Goal: Task Accomplishment & Management: Manage account settings

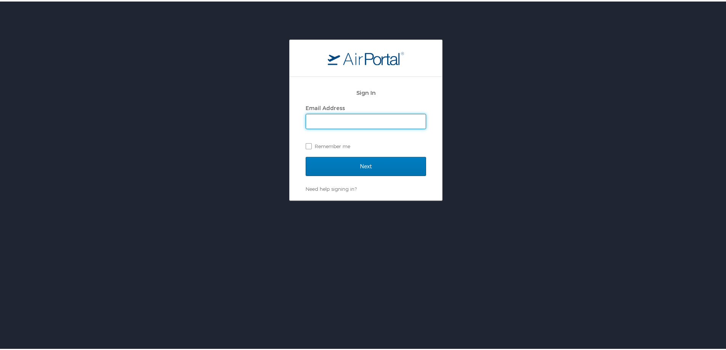
click at [395, 119] on input "Email Address" at bounding box center [366, 120] width 120 height 14
type input "susan.moon@cbtravel.com"
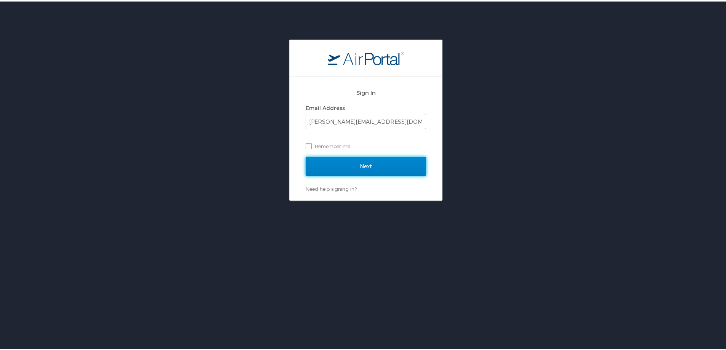
click at [351, 162] on input "Next" at bounding box center [366, 164] width 120 height 19
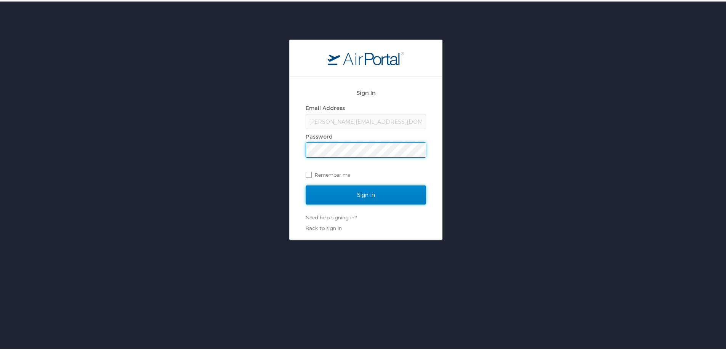
click at [354, 191] on input "Sign In" at bounding box center [366, 193] width 120 height 19
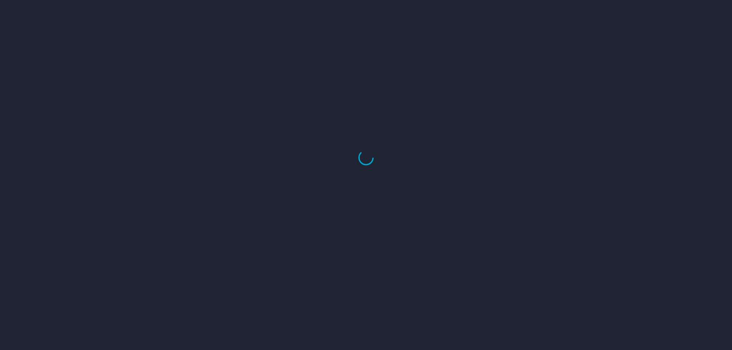
select select "US"
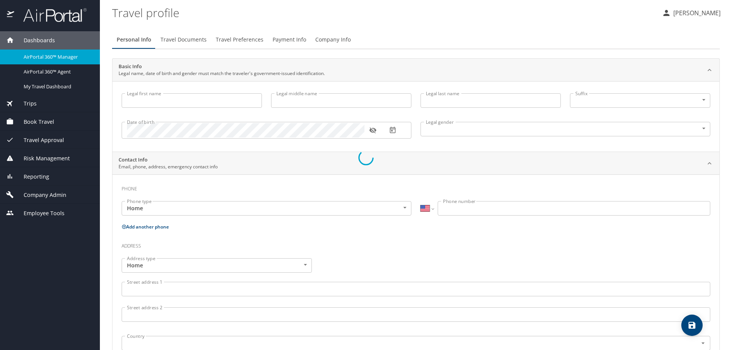
type input "Kenneth"
type input "Erik"
type input "Jacobsen"
type input "Male"
type input "Renee"
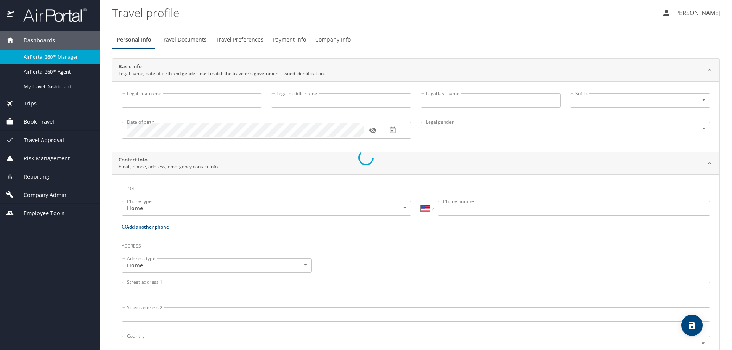
type input "Jacobsen"
type input "(407) 590-3058"
select select "US"
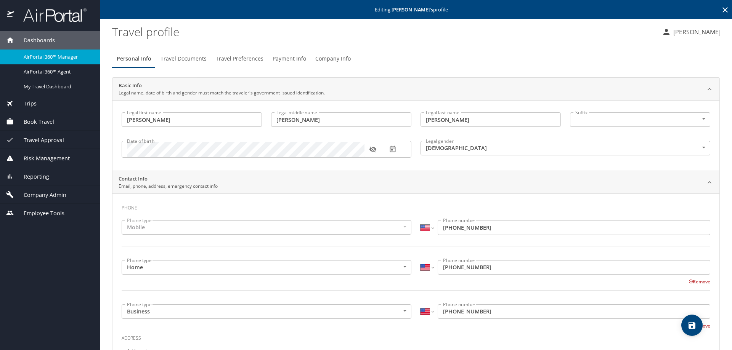
click at [406, 42] on profile "Travel profile" at bounding box center [383, 32] width 543 height 24
click at [43, 195] on span "Company Admin" at bounding box center [40, 195] width 52 height 8
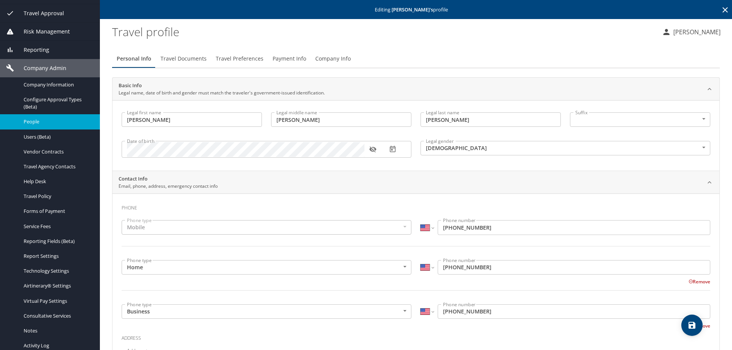
scroll to position [103, 0]
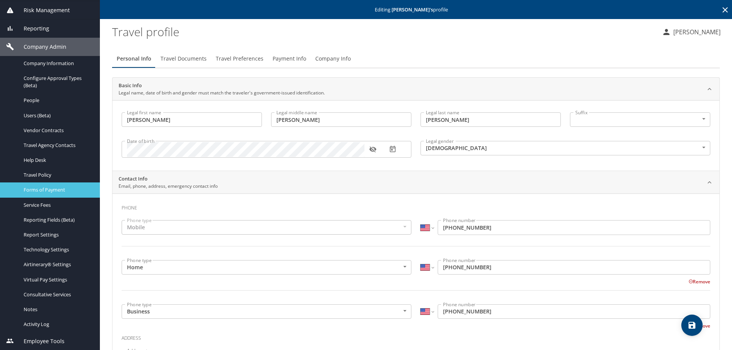
click at [62, 185] on link "Forms of Payment" at bounding box center [50, 190] width 100 height 15
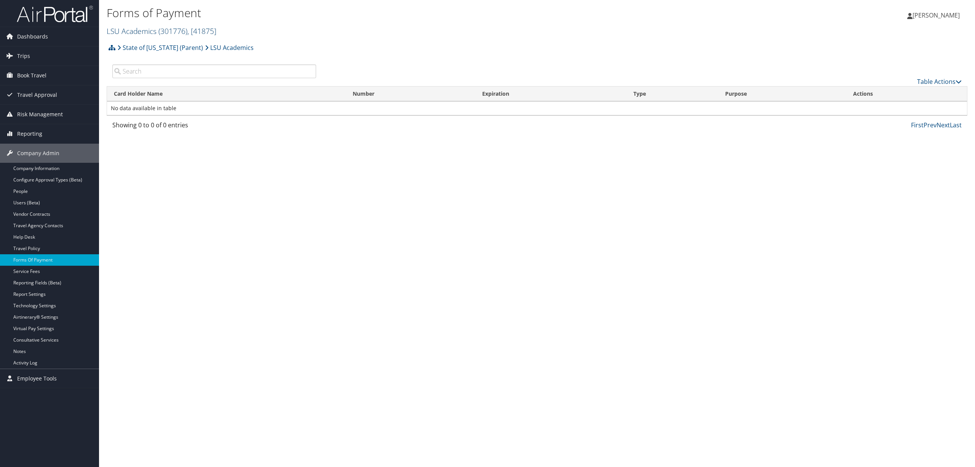
click at [201, 29] on span ", [ 41875 ]" at bounding box center [201, 31] width 29 height 10
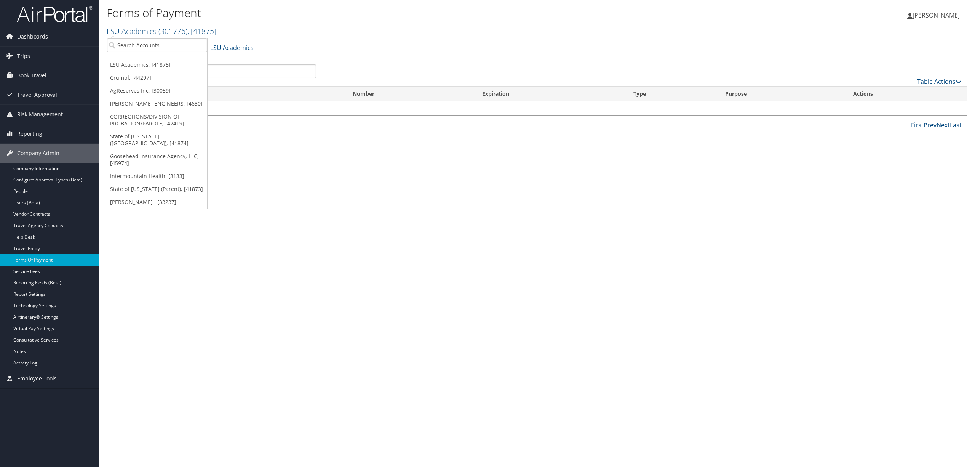
click at [139, 104] on link "[PERSON_NAME] ENGINEERS, [4630]" at bounding box center [157, 103] width 100 height 13
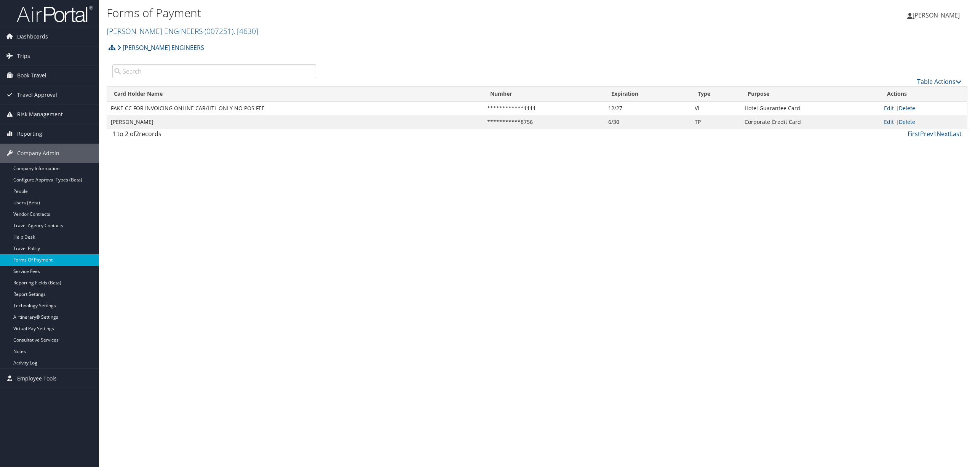
click at [434, 50] on div "CAROLLO ENGINEERS Account Structure CAROLLO ENGINEERS (007251) ACTIVE Create Ch…" at bounding box center [537, 50] width 861 height 21
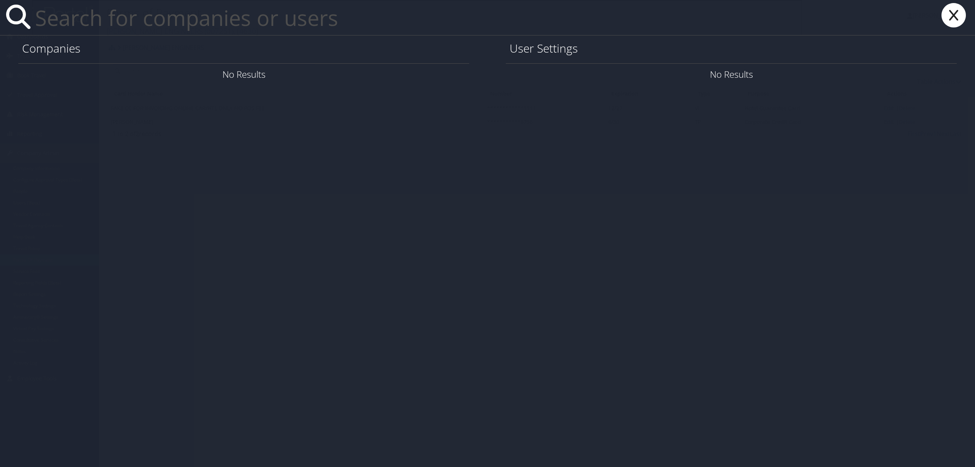
paste input "[EMAIL_ADDRESS][DOMAIN_NAME]"
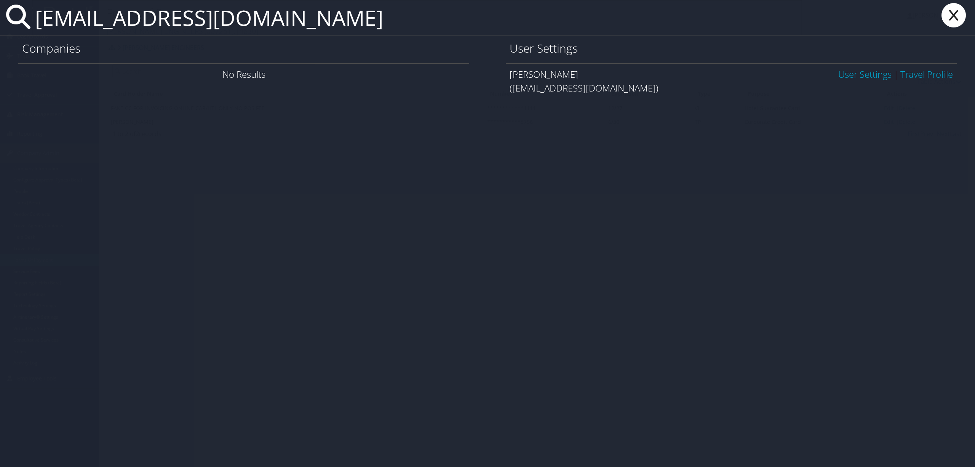
type input "[EMAIL_ADDRESS][DOMAIN_NAME]"
click at [860, 70] on link "User Settings" at bounding box center [865, 74] width 53 height 13
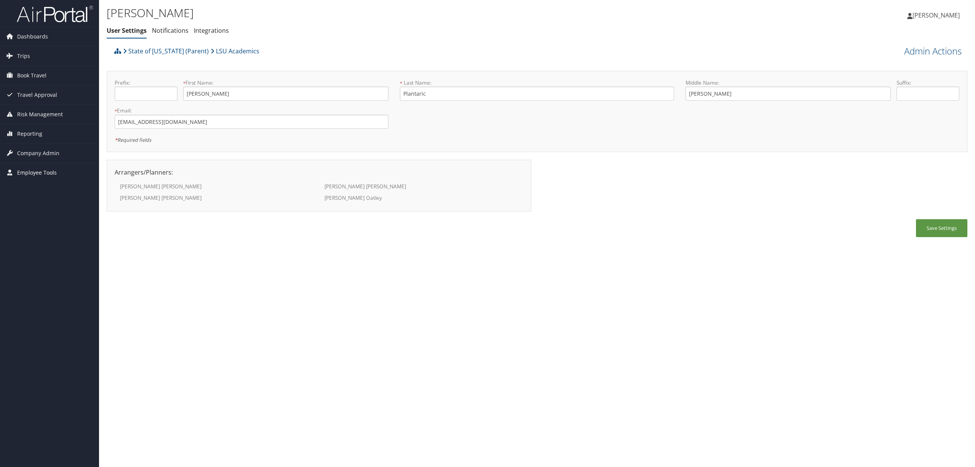
click at [34, 170] on span "Employee Tools" at bounding box center [37, 172] width 40 height 19
click at [192, 252] on div "Edward Plantaric User Settings Notifications Integrations User Settings Notific…" at bounding box center [537, 233] width 876 height 467
click at [934, 46] on link "Admin Actions" at bounding box center [934, 51] width 58 height 13
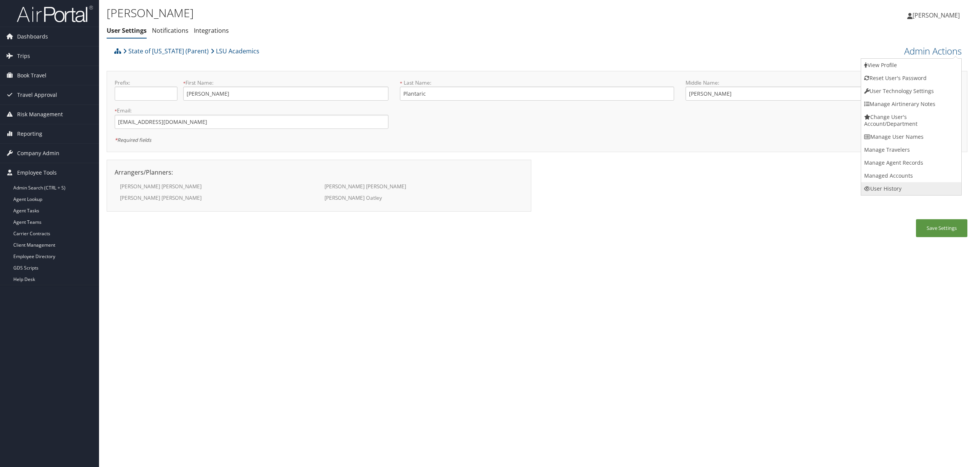
click at [883, 185] on link "User History" at bounding box center [911, 188] width 100 height 13
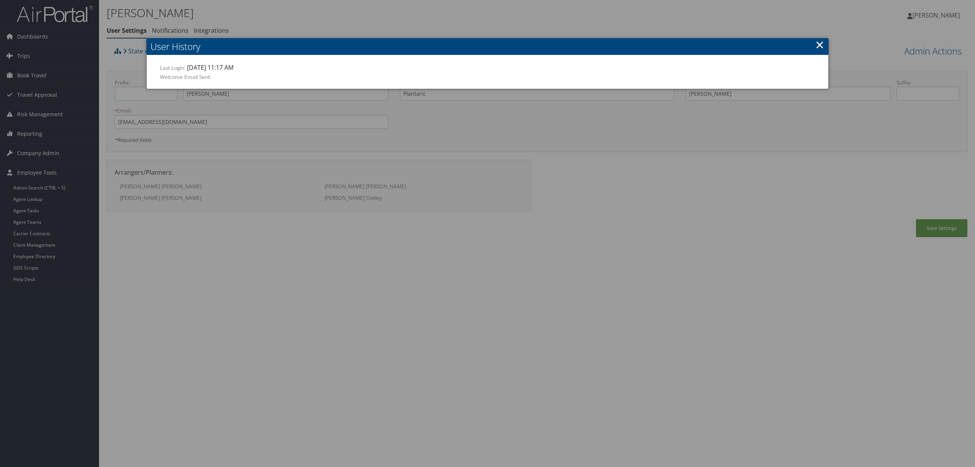
click at [818, 43] on link "×" at bounding box center [820, 44] width 9 height 15
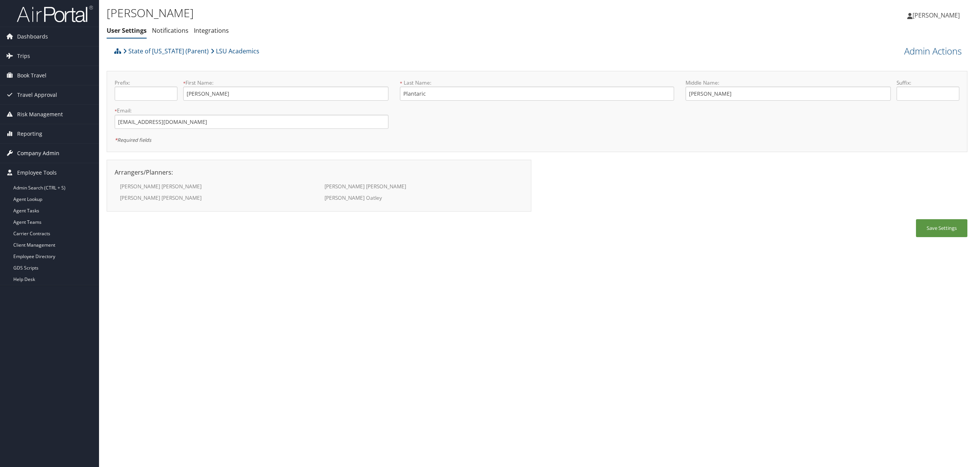
click at [46, 153] on span "Company Admin" at bounding box center [38, 153] width 42 height 19
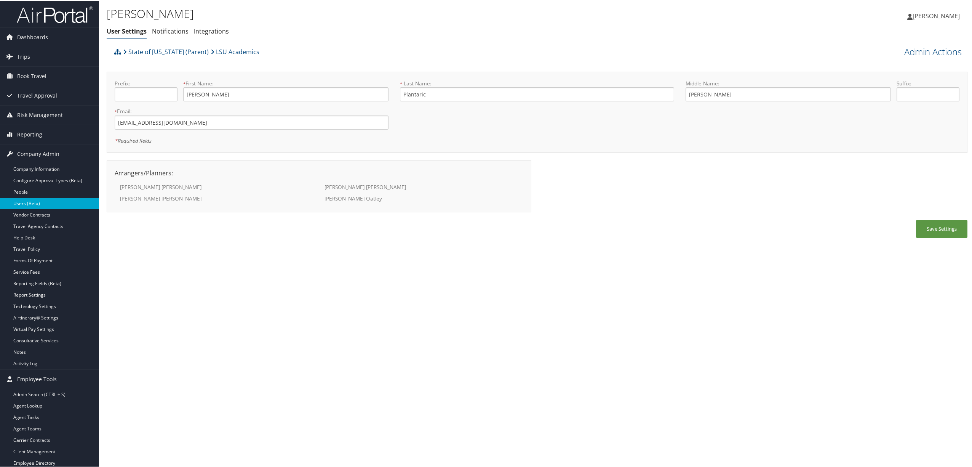
click at [27, 201] on link "Users (Beta)" at bounding box center [49, 202] width 99 height 11
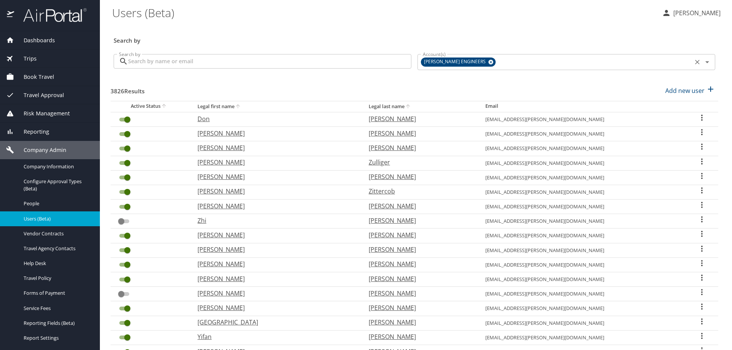
click at [488, 64] on icon at bounding box center [490, 62] width 5 height 5
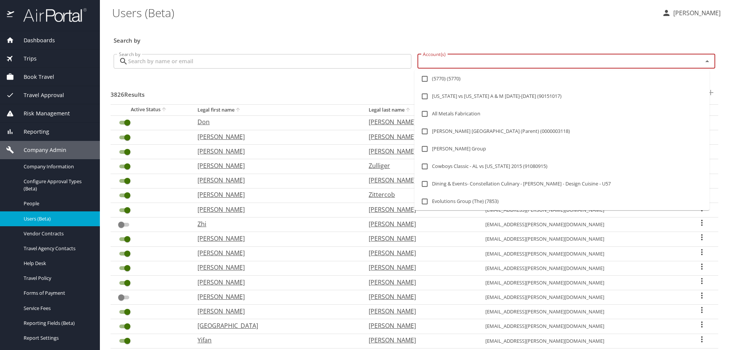
click at [472, 64] on input "Account(s)" at bounding box center [554, 61] width 271 height 10
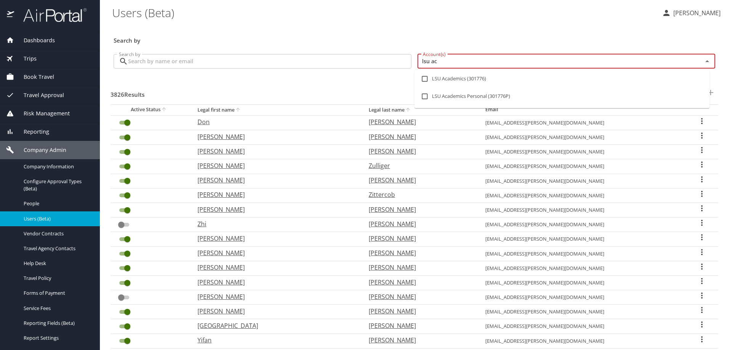
type input "lsu aca"
click at [426, 79] on input "checkbox" at bounding box center [424, 79] width 14 height 14
checkbox input "true"
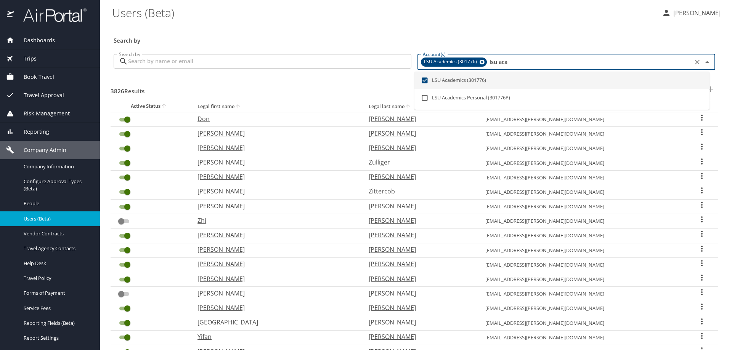
checkbox input "false"
checkbox input "true"
checkbox input "false"
checkbox input "true"
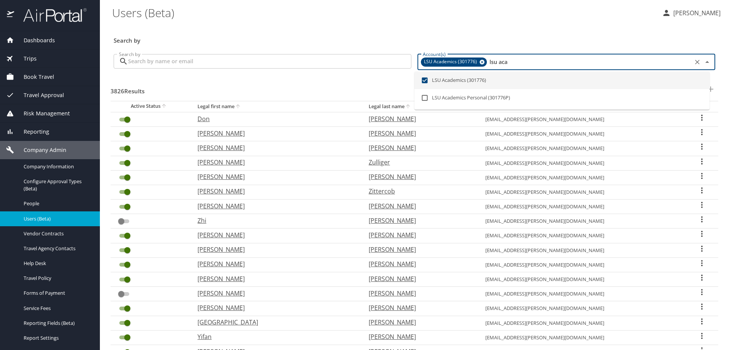
checkbox input "false"
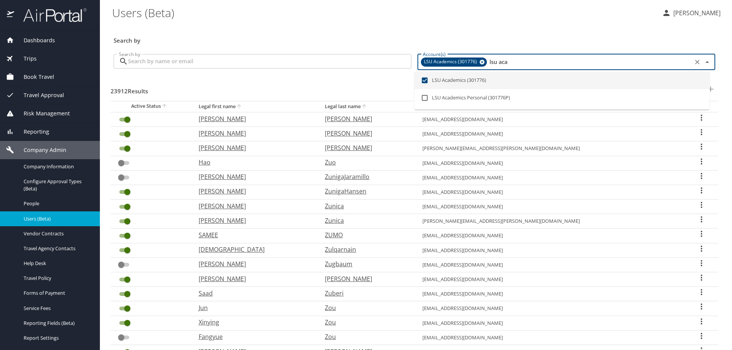
type input "lsu aca"
click at [234, 64] on input "Search by" at bounding box center [269, 61] width 283 height 14
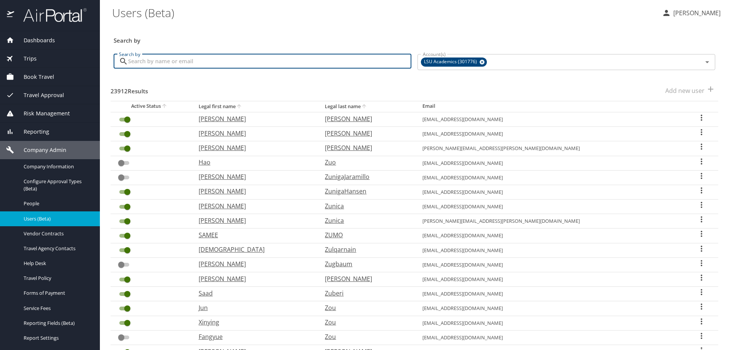
paste input "eplantaric@lsu.edu"
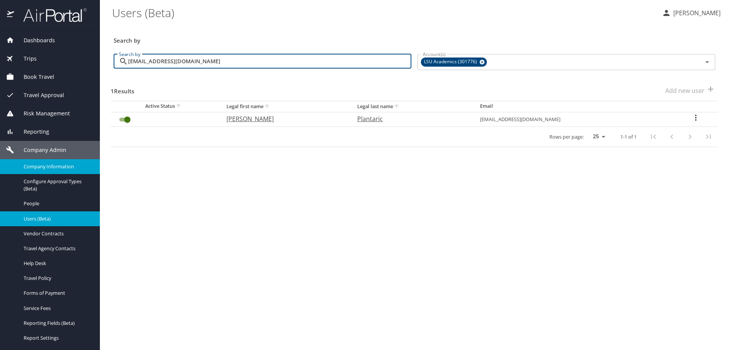
type input "eplantaric@lsu.edu"
click at [56, 168] on span "Company Information" at bounding box center [57, 166] width 67 height 7
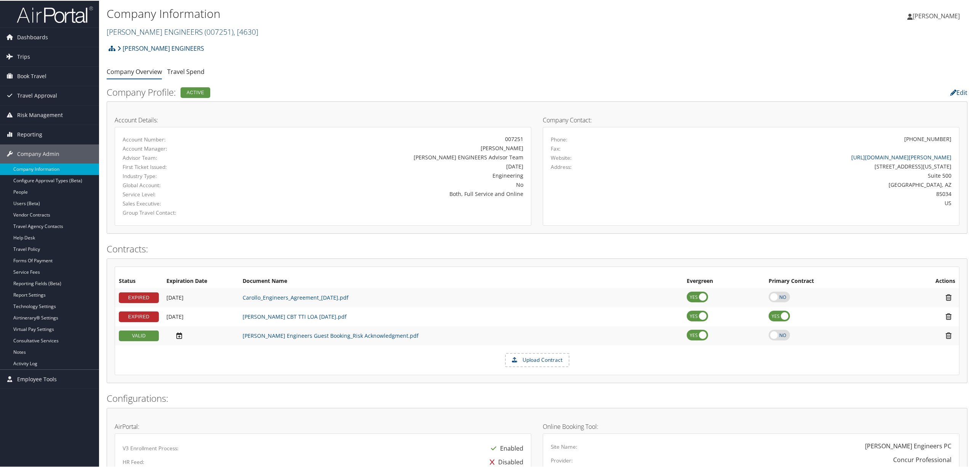
click at [205, 28] on span "( 007251 )" at bounding box center [219, 31] width 29 height 10
click at [156, 76] on link "LSU Academics, [41875]" at bounding box center [157, 77] width 100 height 13
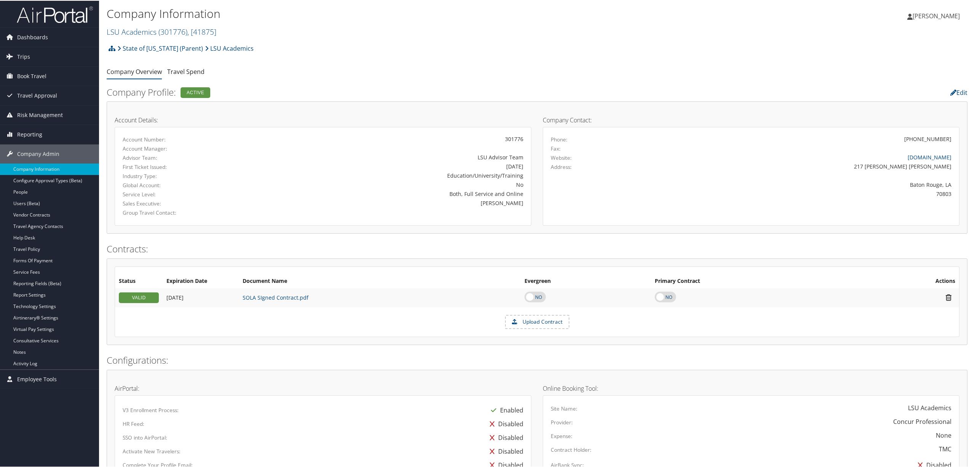
click at [386, 31] on h2 "LSU Academics ( 301776 ) , [ 41875 ]" at bounding box center [394, 30] width 574 height 13
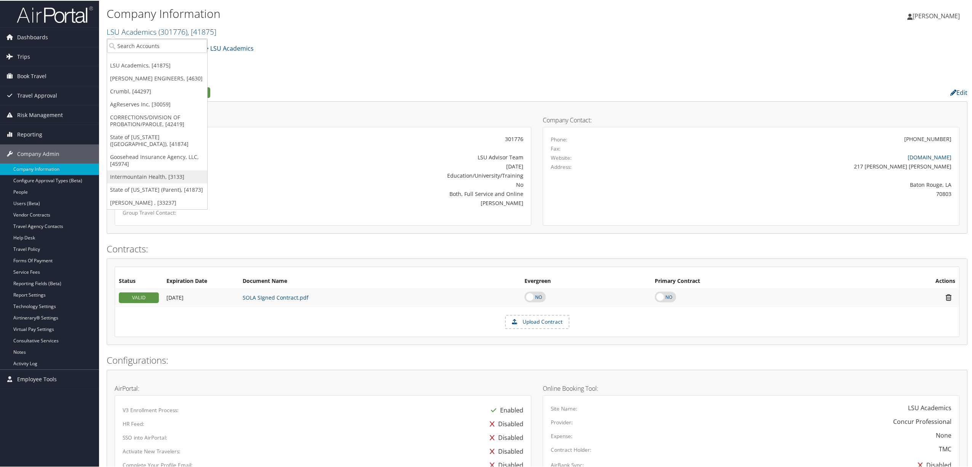
click at [141, 170] on link "Intermountain Health, [3133]" at bounding box center [157, 176] width 100 height 13
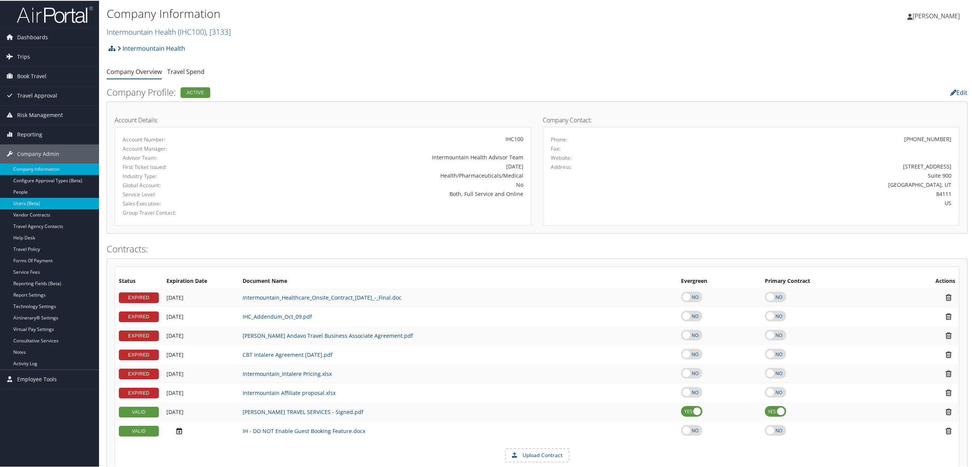
click at [35, 200] on link "Users (Beta)" at bounding box center [49, 202] width 99 height 11
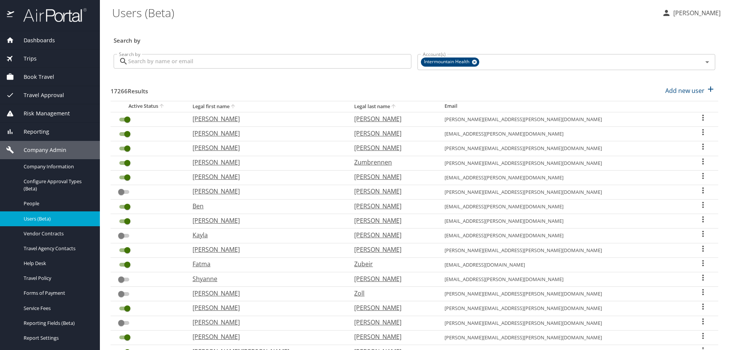
click at [179, 60] on input "Search by" at bounding box center [269, 61] width 283 height 14
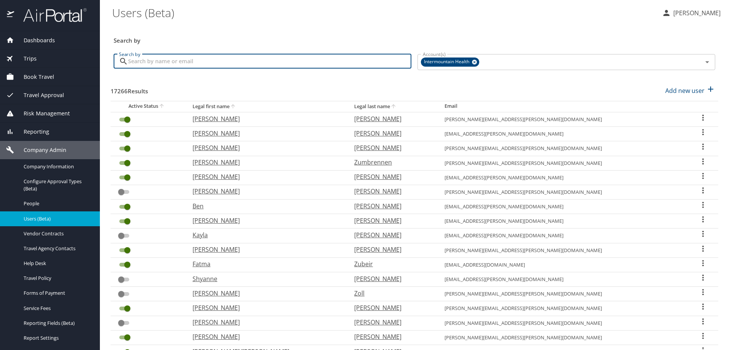
paste input "[EMAIL_ADDRESS][PERSON_NAME][DOMAIN_NAME]"
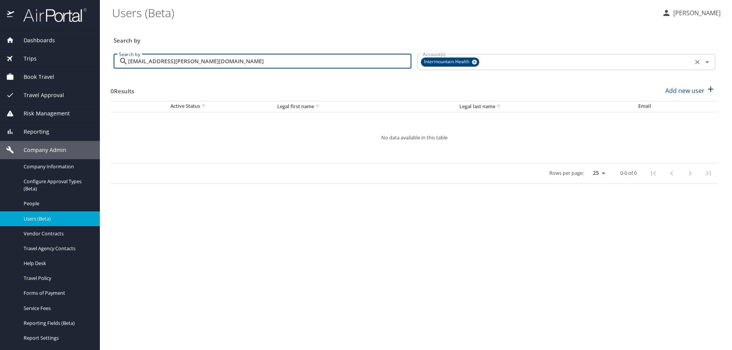
click at [474, 60] on icon at bounding box center [474, 62] width 5 height 5
type input "[EMAIL_ADDRESS][PERSON_NAME][DOMAIN_NAME]"
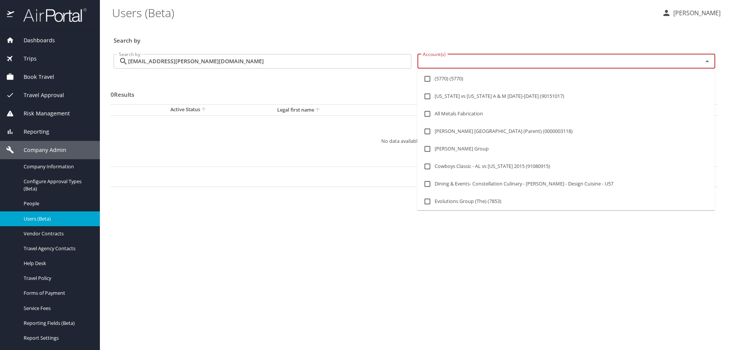
click at [469, 61] on input "Account(s)" at bounding box center [554, 61] width 271 height 10
type input "s"
type input "peaks"
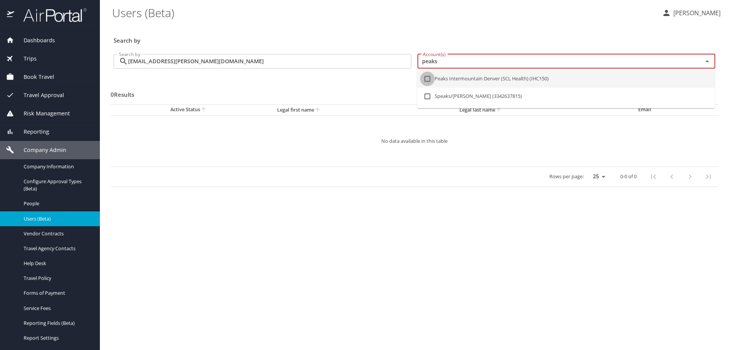
click at [427, 79] on input "checkbox" at bounding box center [427, 79] width 14 height 14
checkbox input "true"
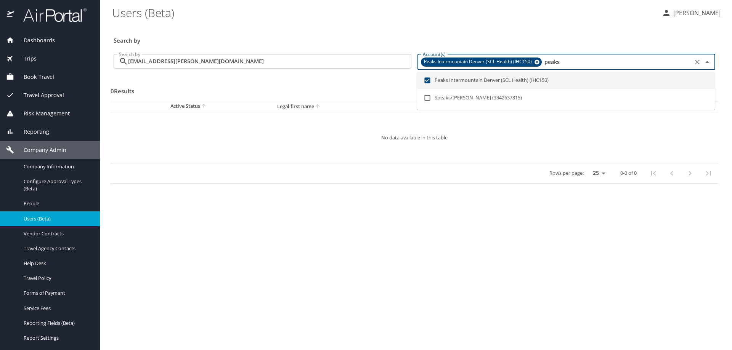
type input "peaks"
click at [210, 58] on input "[EMAIL_ADDRESS][PERSON_NAME][DOMAIN_NAME]" at bounding box center [269, 61] width 283 height 14
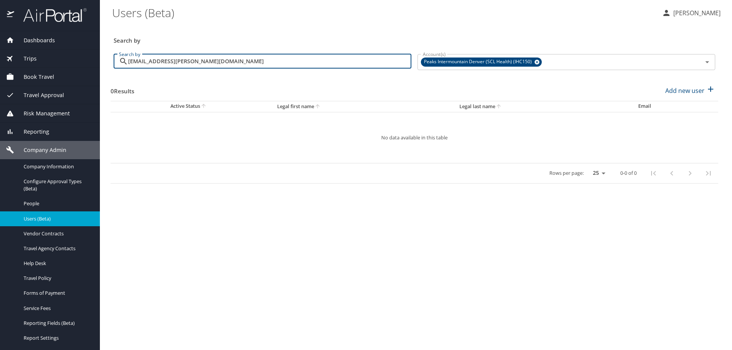
drag, startPoint x: 210, startPoint y: 58, endPoint x: 214, endPoint y: 61, distance: 5.5
click at [214, 61] on input "[EMAIL_ADDRESS][PERSON_NAME][DOMAIN_NAME]" at bounding box center [269, 61] width 283 height 14
drag, startPoint x: 194, startPoint y: 59, endPoint x: 85, endPoint y: 70, distance: 109.1
click at [85, 68] on div "Dashboards AirPortal 360™ Manager AirPortal 360™ Agent My Travel Dashboard Trip…" at bounding box center [366, 175] width 732 height 350
click at [537, 61] on icon at bounding box center [536, 62] width 5 height 5
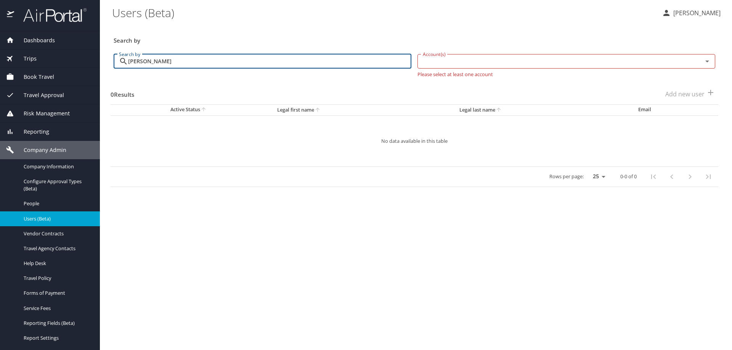
type input "dabney"
click at [508, 64] on input "Account(s)" at bounding box center [554, 61] width 271 height 10
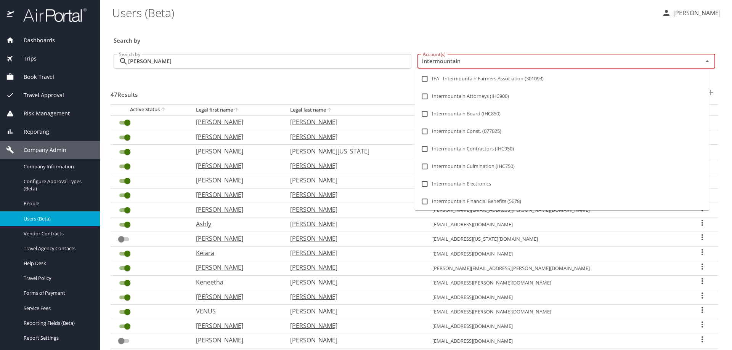
type input "intermountain h"
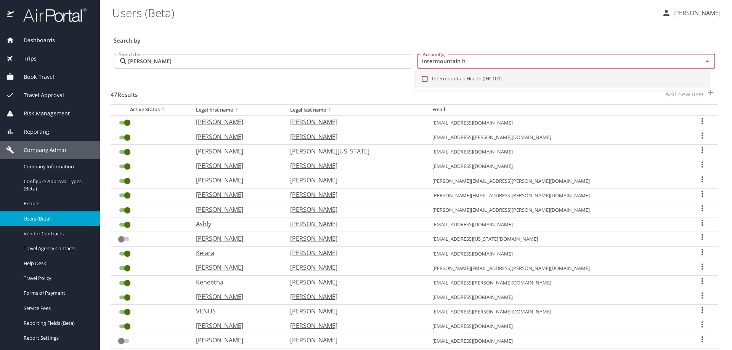
click at [423, 77] on input "checkbox" at bounding box center [424, 79] width 14 height 14
checkbox input "true"
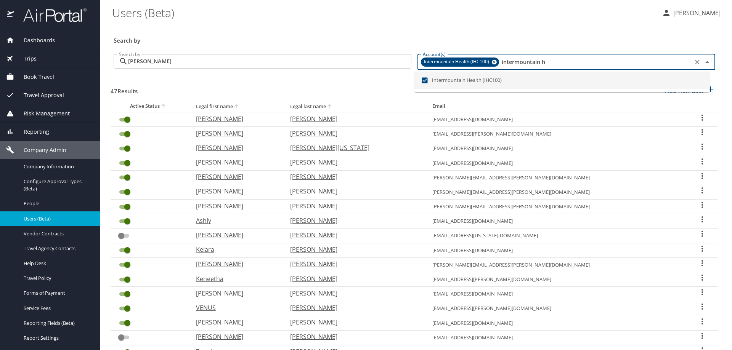
type input "intermountain h"
click at [232, 63] on input "dabney" at bounding box center [269, 61] width 283 height 14
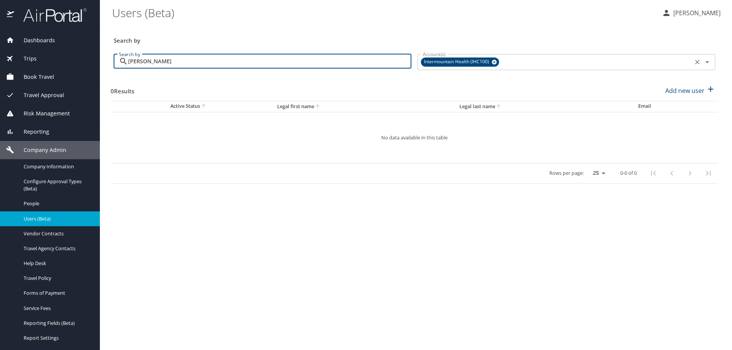
click at [495, 60] on icon at bounding box center [494, 62] width 5 height 5
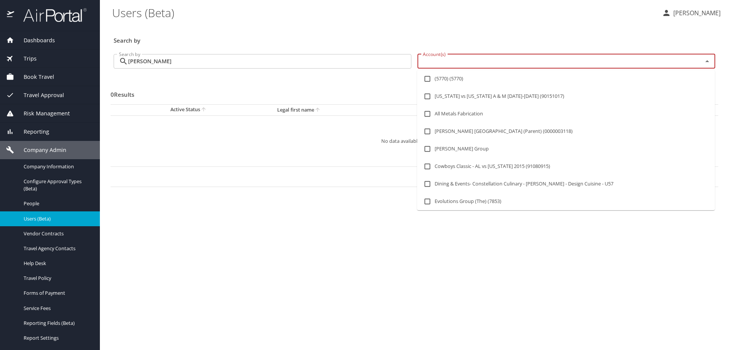
click at [495, 60] on input "Account(s)" at bounding box center [554, 61] width 271 height 10
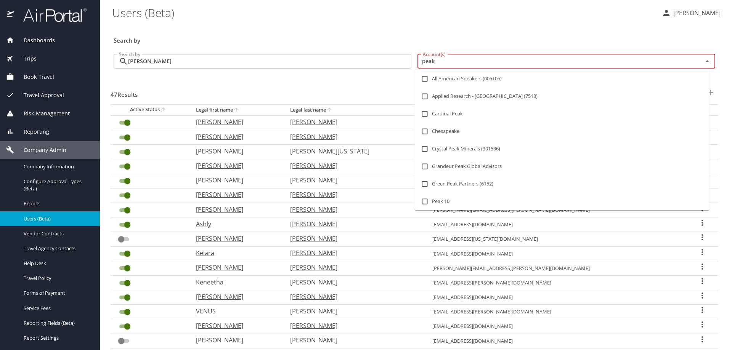
type input "peaks"
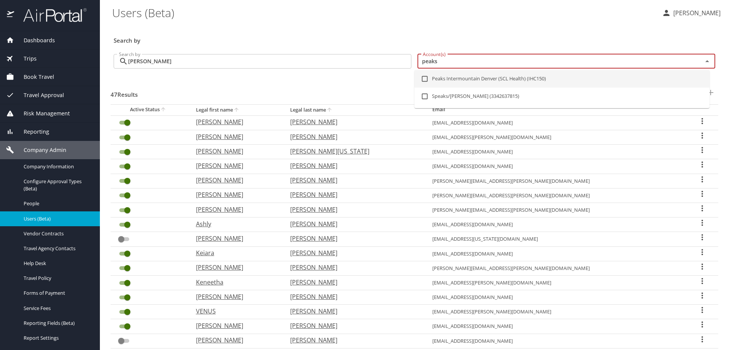
click at [423, 78] on input "checkbox" at bounding box center [424, 79] width 14 height 14
checkbox input "true"
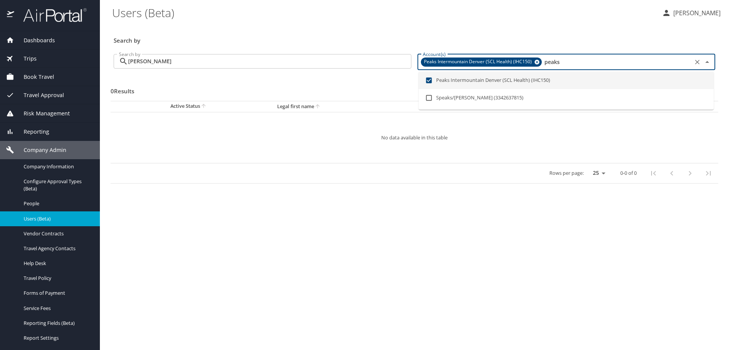
type input "peaks"
click at [280, 38] on h3 "Search by" at bounding box center [414, 38] width 601 height 13
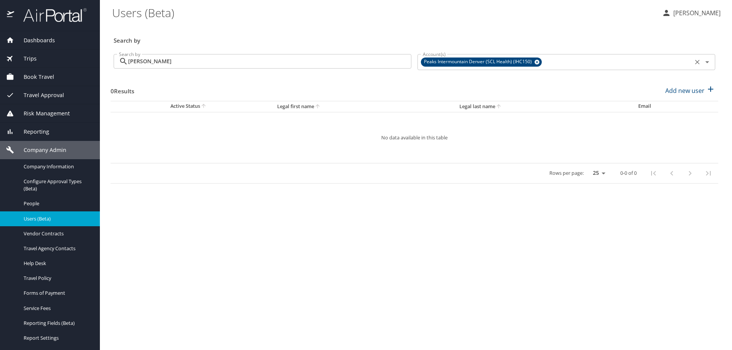
click at [260, 22] on \(Beta\) "Users (Beta)" at bounding box center [383, 13] width 543 height 24
click at [39, 205] on span "People" at bounding box center [57, 203] width 67 height 7
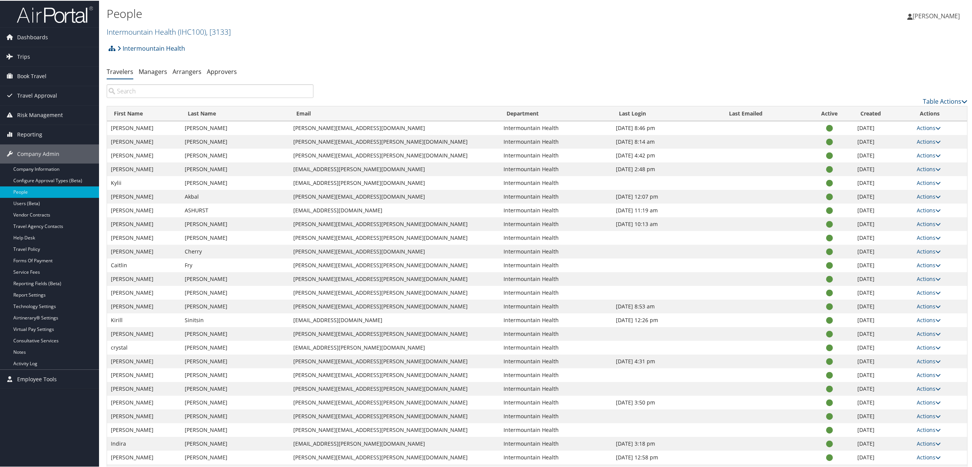
click at [365, 41] on div "Intermountain Health Account Structure Intermountain Health (IHC100) ACTIVE Cre…" at bounding box center [537, 50] width 861 height 21
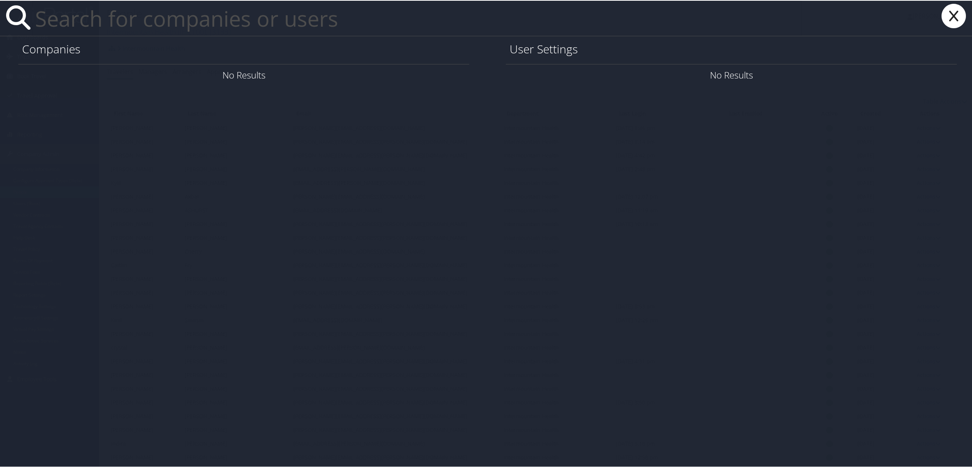
paste input "[EMAIL_ADDRESS][PERSON_NAME][DOMAIN_NAME]"
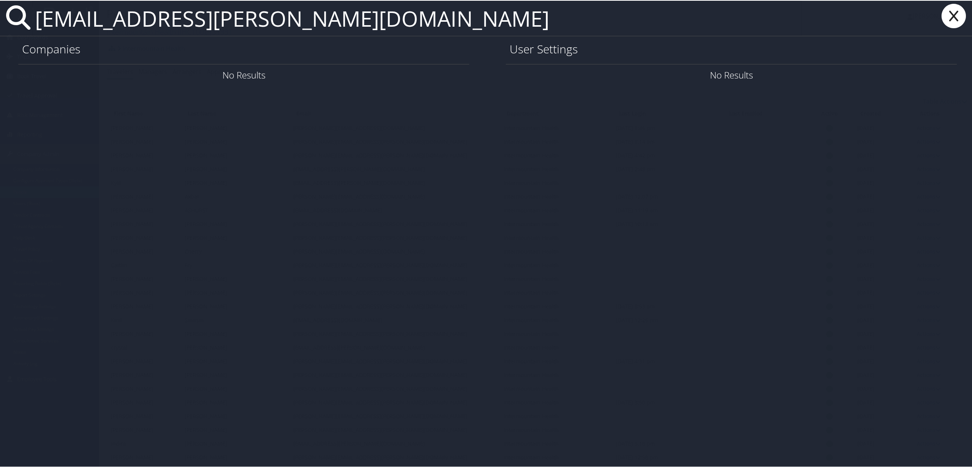
type input "[EMAIL_ADDRESS][PERSON_NAME][DOMAIN_NAME]"
click at [953, 19] on icon at bounding box center [954, 15] width 30 height 24
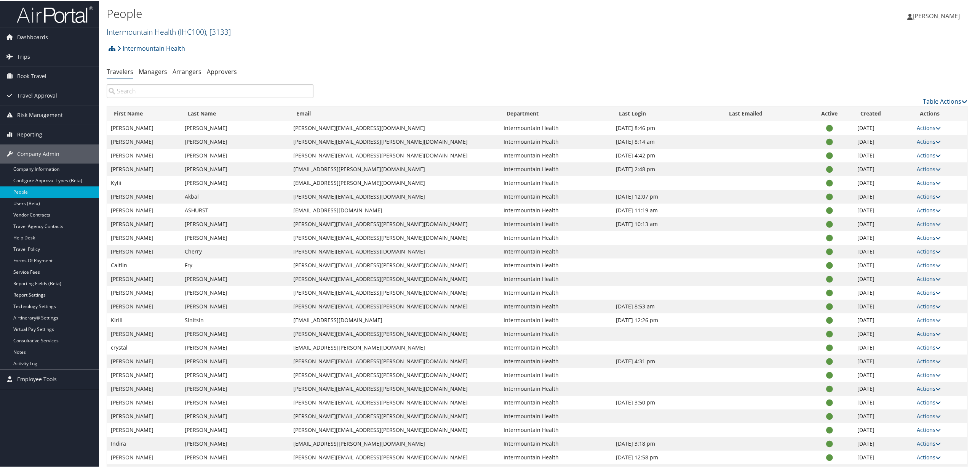
click at [223, 32] on span ", [ 3133 ]" at bounding box center [218, 31] width 25 height 10
click at [165, 154] on link "State of [US_STATE] ([GEOGRAPHIC_DATA]), [41874]" at bounding box center [157, 153] width 100 height 20
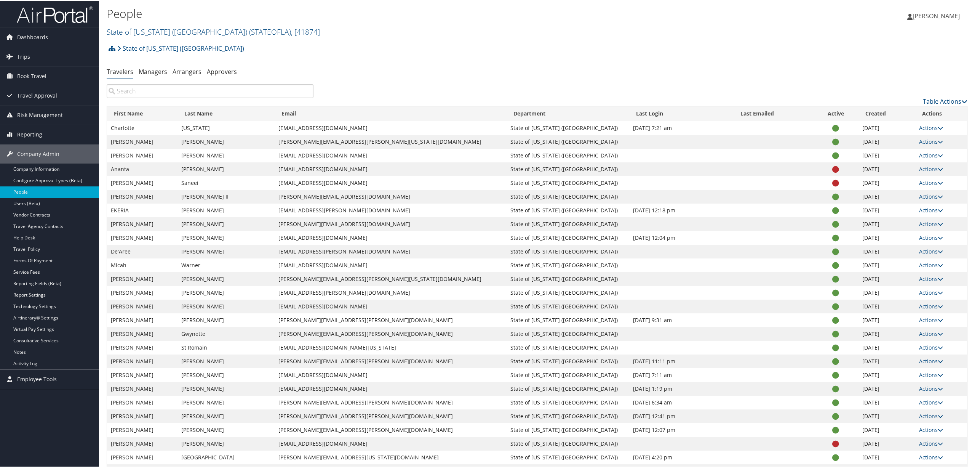
click at [226, 91] on input "search" at bounding box center [210, 90] width 207 height 14
paste input "[PERSON_NAME][DOMAIN_NAME][PERSON_NAME]"
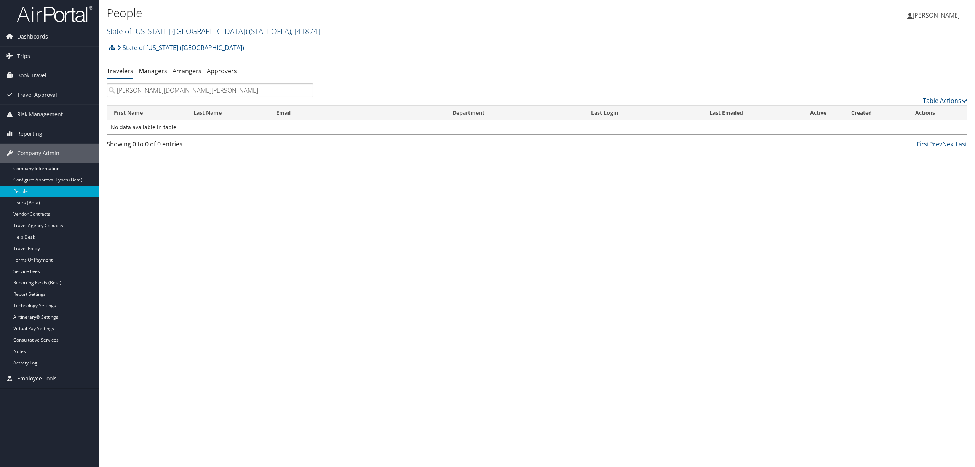
type input "[PERSON_NAME][DOMAIN_NAME][PERSON_NAME]"
click at [249, 32] on span "( STATEOFLA )" at bounding box center [270, 31] width 42 height 10
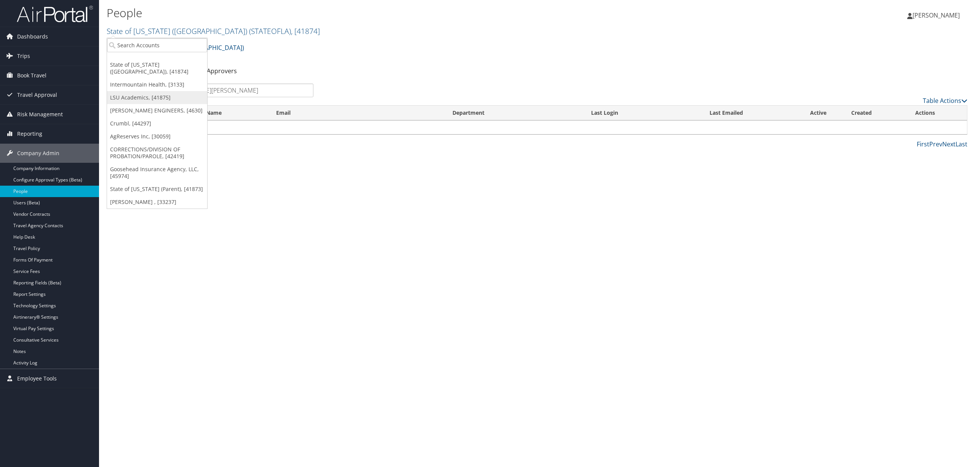
click at [166, 91] on link "LSU Academics, [41875]" at bounding box center [157, 97] width 100 height 13
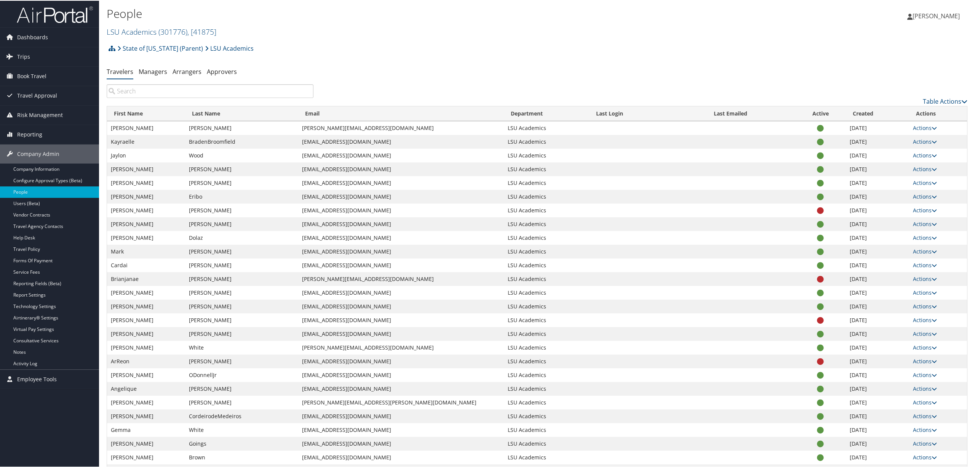
click at [199, 88] on input "search" at bounding box center [210, 90] width 207 height 14
paste input "NICHOLAS.STANGE.AT.LSUHS.EDU"
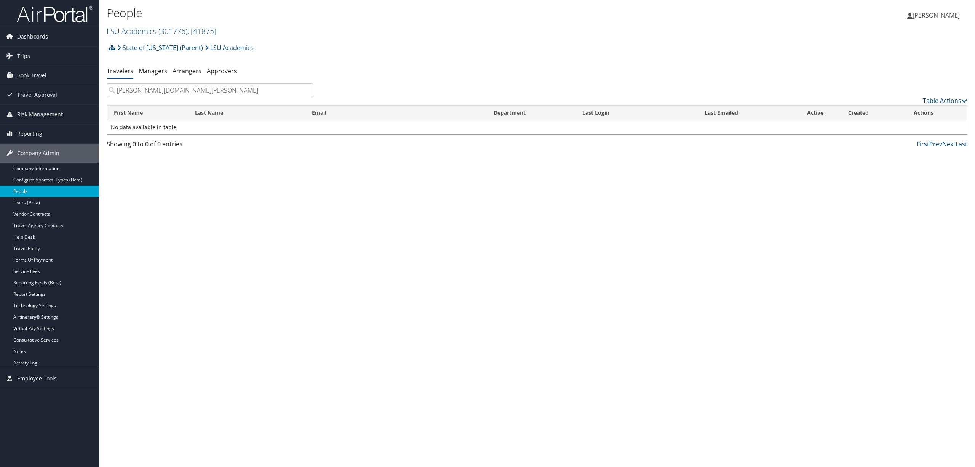
click at [178, 90] on input "NICHOLAS.STANGE.AT.LSUHS.EDU" at bounding box center [210, 90] width 207 height 14
click at [240, 89] on input "NICHOLAS.STANGE@LSUHS.EDU" at bounding box center [210, 90] width 207 height 14
click at [242, 91] on input "NICHOLAS.STANGE@LSUHS.EDU" at bounding box center [210, 90] width 207 height 14
type input "NICHOLAS.STANGE@LSUHS.EDU"
click at [480, 67] on ul "Travelers Managers Arrangers Approvers" at bounding box center [537, 71] width 861 height 14
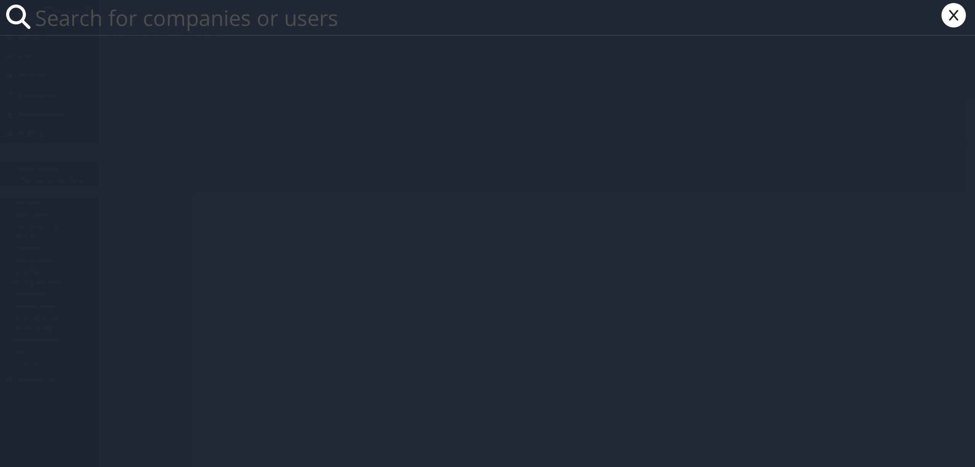
paste input "NICHOLAS.STANGE.AT.LSUHS.EDU"
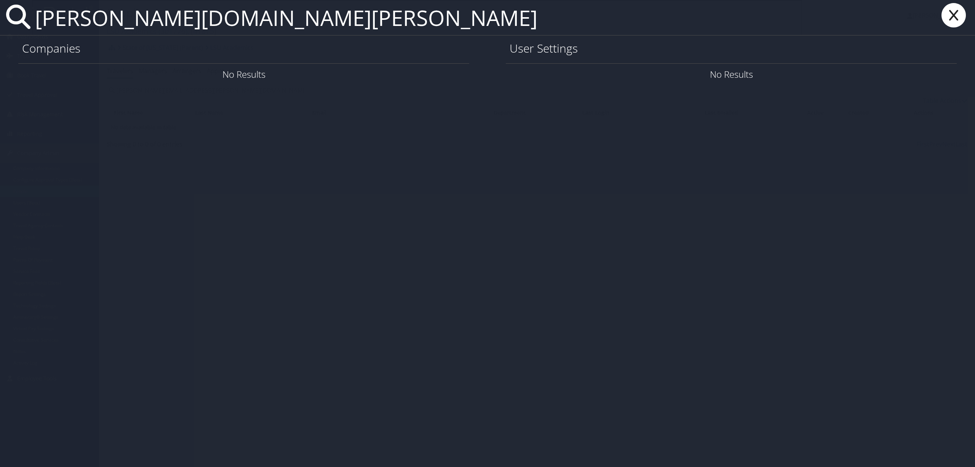
drag, startPoint x: 263, startPoint y: 20, endPoint x: 224, endPoint y: 24, distance: 39.0
click at [224, 24] on input "NICHOLAS.STANGE.AT.LSUHS.EDU" at bounding box center [417, 17] width 770 height 35
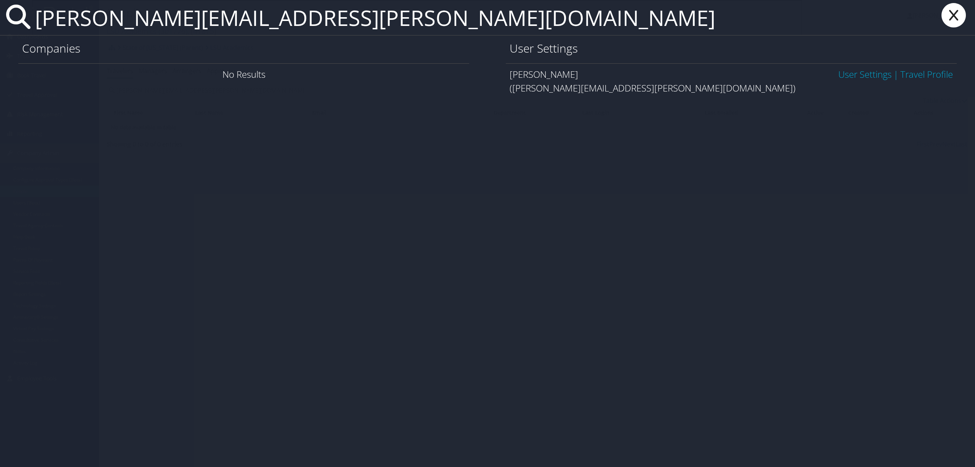
drag, startPoint x: 372, startPoint y: 17, endPoint x: -76, endPoint y: 21, distance: 447.7
click at [0, 21] on html "Menu Dashboards ► AirPortal 360™ (Manager) AirPortal 360™ (Agent) My Travel Das…" at bounding box center [487, 233] width 975 height 467
type input "NICHOLAS.STANGE@LSUHS.EDU"
click at [844, 72] on link "User Settings" at bounding box center [865, 74] width 53 height 13
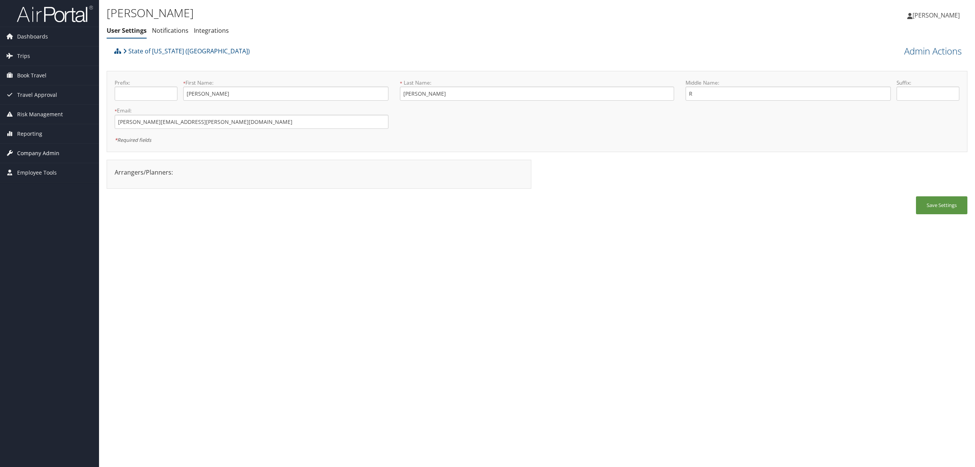
click at [28, 151] on span "Company Admin" at bounding box center [38, 153] width 42 height 19
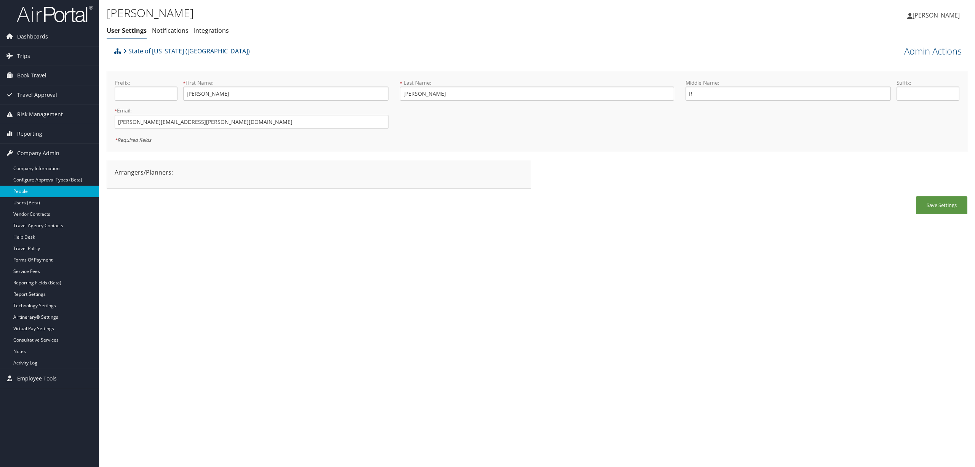
click at [60, 197] on link "People" at bounding box center [49, 191] width 99 height 11
click at [64, 200] on link "Users (Beta)" at bounding box center [49, 202] width 99 height 11
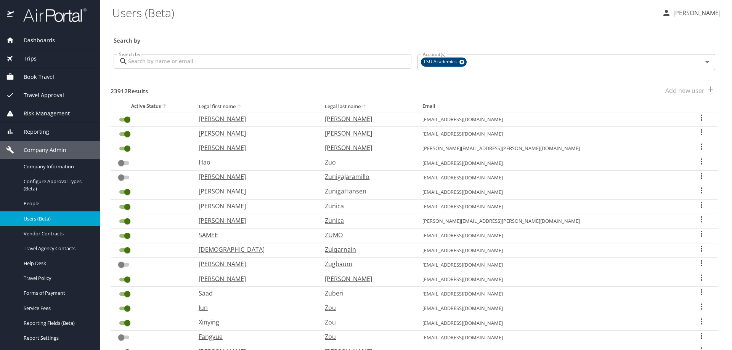
click at [269, 63] on input "Search by" at bounding box center [269, 61] width 283 height 14
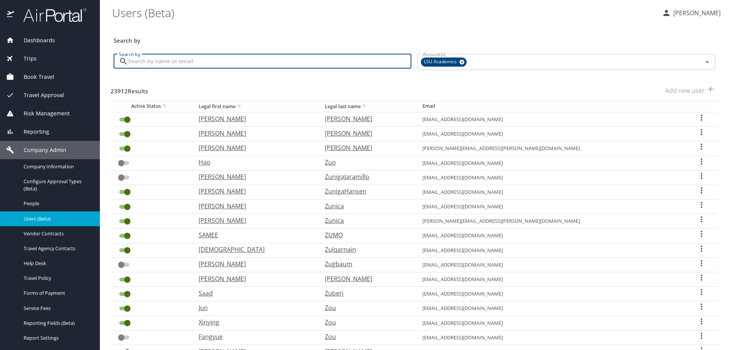
paste input "NICHOLAS.STANGE@LSUHS.EDU"
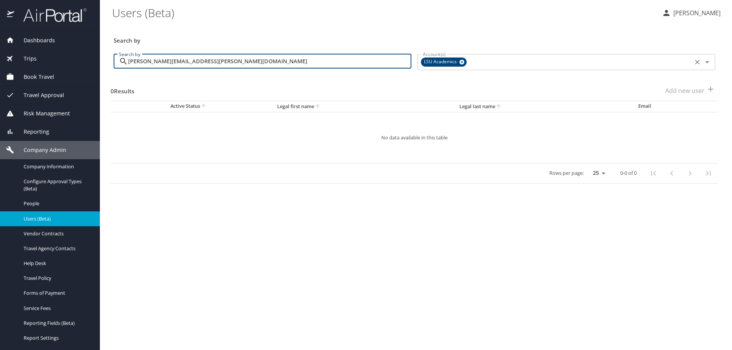
click at [461, 62] on icon at bounding box center [462, 62] width 6 height 8
type input "NICHOLAS.STANGE@LSUHS.EDU"
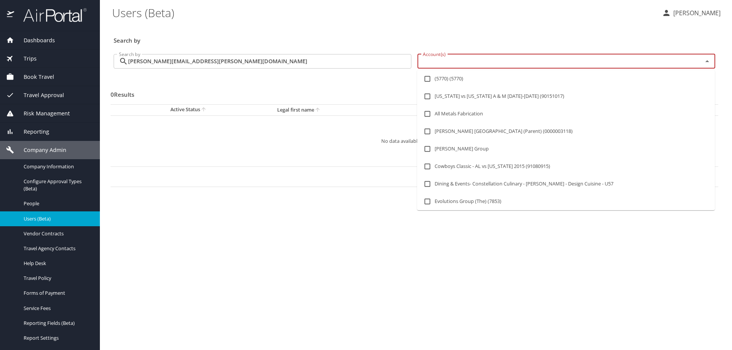
click at [461, 62] on input "Account(s)" at bounding box center [554, 61] width 271 height 10
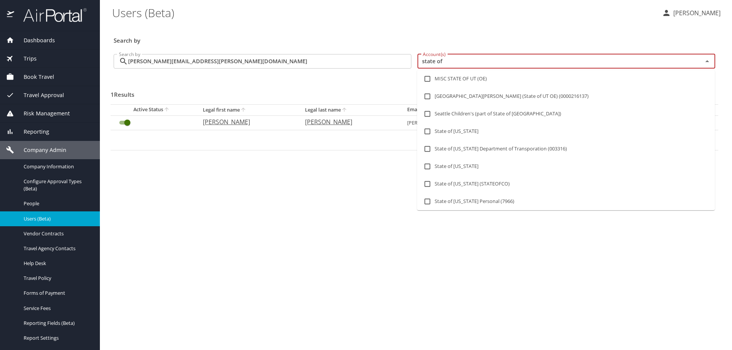
type input "state of l"
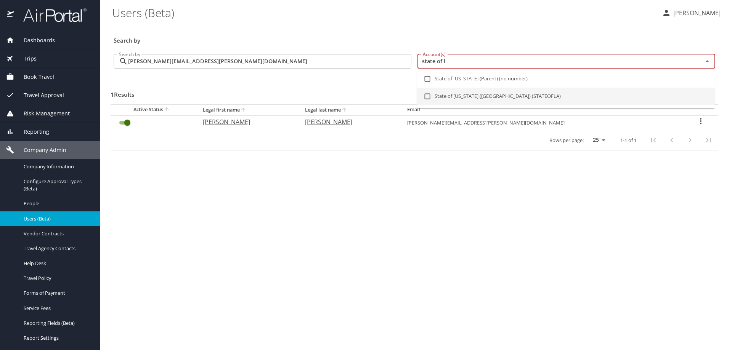
click at [429, 96] on input "checkbox" at bounding box center [427, 96] width 14 height 14
checkbox input "true"
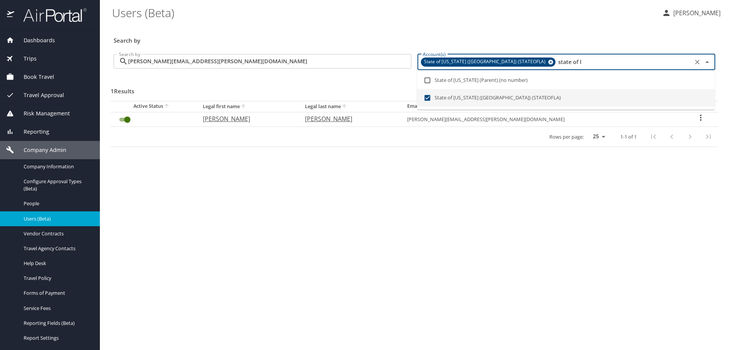
type input "state of l"
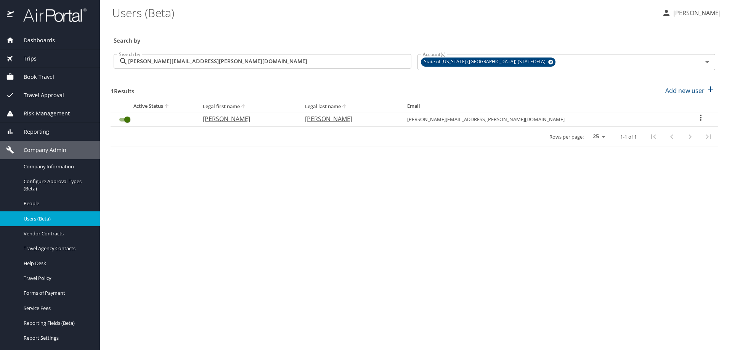
click at [450, 186] on main "Users (Beta) Susan Moon Search by Search by NICHOLAS.STANGE@LSUHS.EDU Search by…" at bounding box center [416, 175] width 632 height 350
click at [696, 114] on icon "User Search Table" at bounding box center [700, 117] width 9 height 9
click at [681, 114] on li "View profile" at bounding box center [671, 119] width 110 height 14
select select "US"
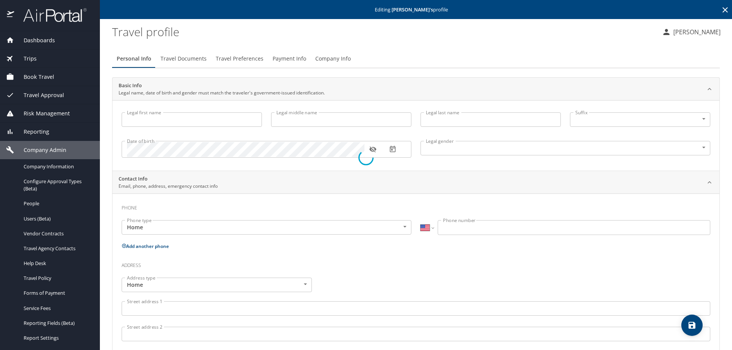
type input "[PERSON_NAME]"
type input "R"
type input "[PERSON_NAME]"
type input "Male"
select select "US"
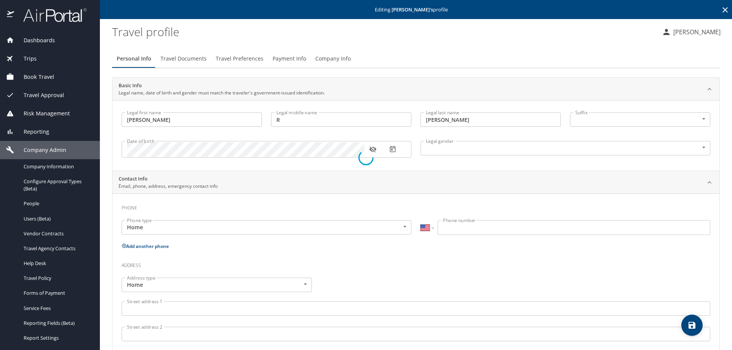
select select "US"
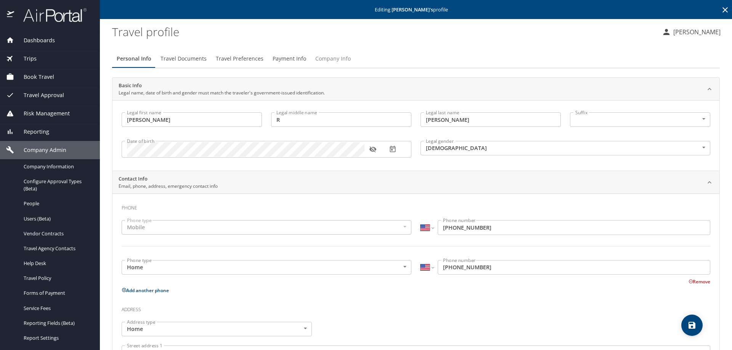
click at [333, 58] on span "Company Info" at bounding box center [332, 59] width 35 height 10
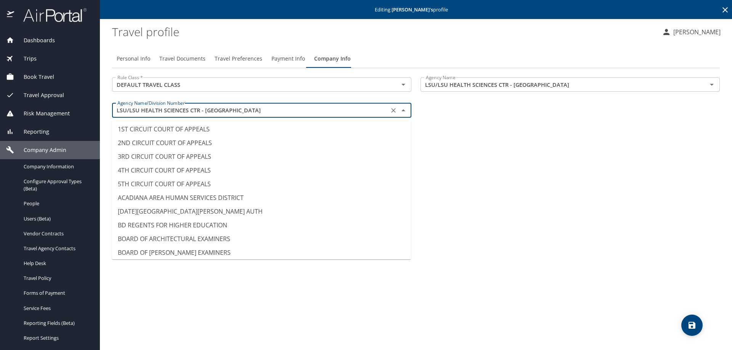
scroll to position [3691, 0]
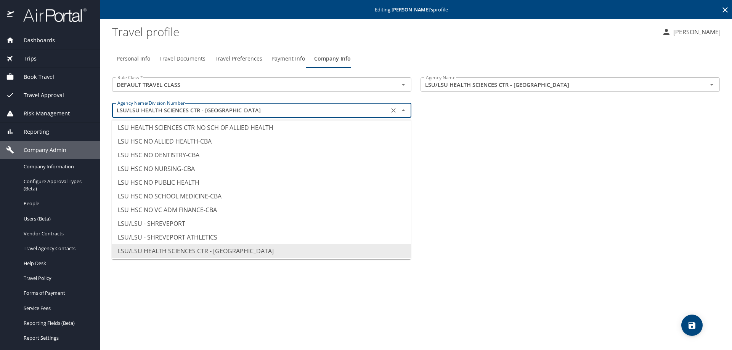
drag, startPoint x: 244, startPoint y: 109, endPoint x: 89, endPoint y: 118, distance: 155.7
click at [89, 118] on div "Dashboards AirPortal 360™ Manager AirPortal 360™ Agent My Travel Dashboard Trip…" at bounding box center [366, 175] width 732 height 350
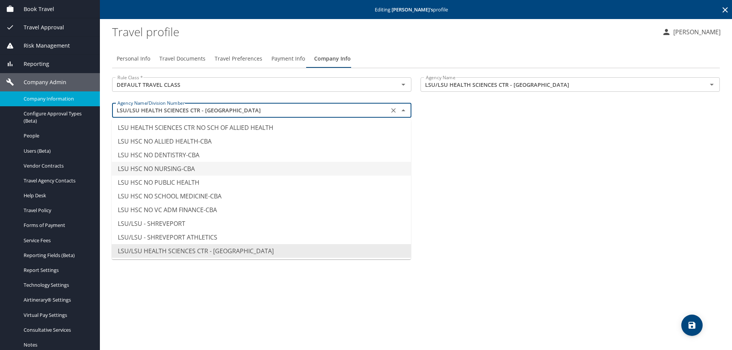
scroll to position [76, 0]
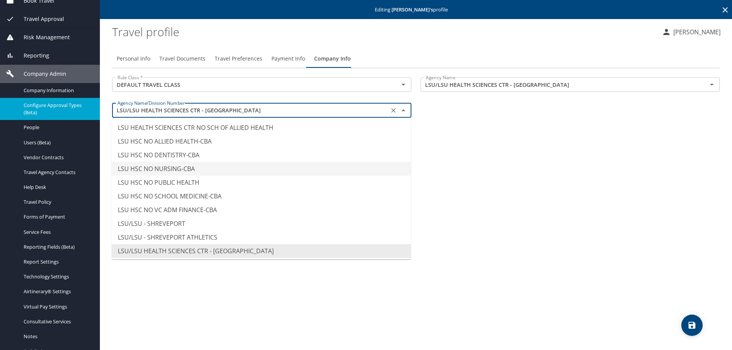
type input "LSU HSC NO NURSING-CBA"
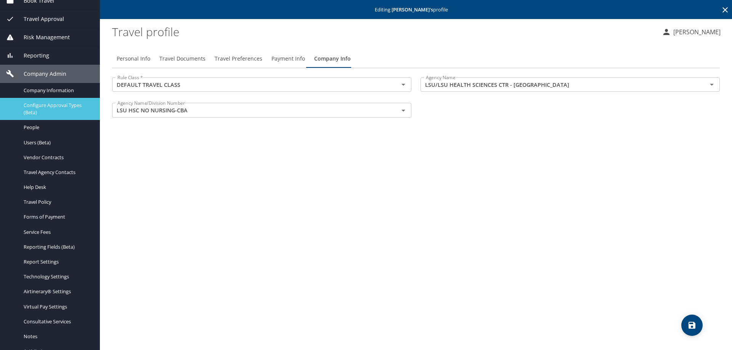
click at [46, 105] on span "Configure Approval Types (Beta)" at bounding box center [57, 109] width 67 height 14
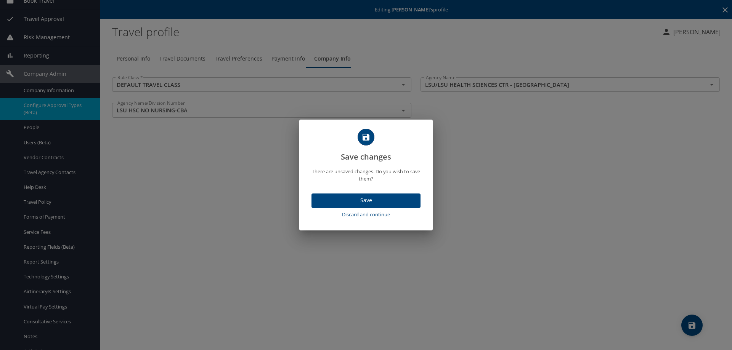
click at [367, 214] on span "Discard and continue" at bounding box center [365, 214] width 103 height 9
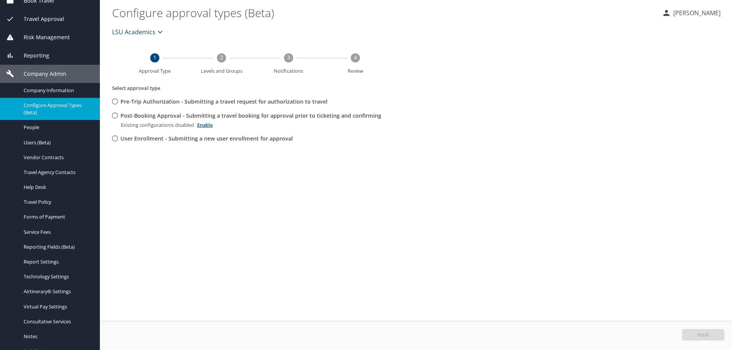
click at [117, 114] on input "Post-Booking Approval - Submitting a travel booking for approval prior to ticke…" at bounding box center [115, 116] width 14 height 14
radio input "true"
click at [699, 334] on button "Edit" at bounding box center [704, 334] width 40 height 11
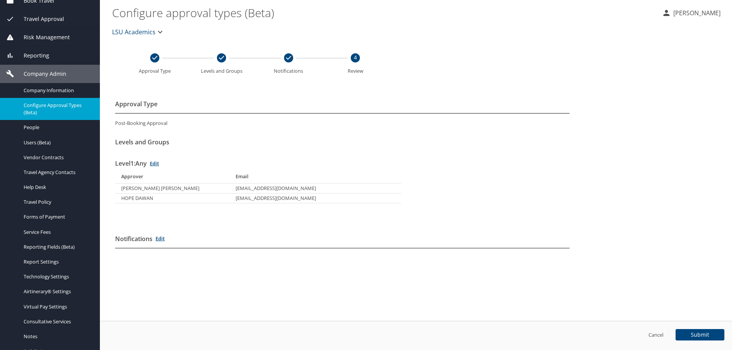
click at [148, 32] on span "LSU Academics" at bounding box center [133, 32] width 43 height 11
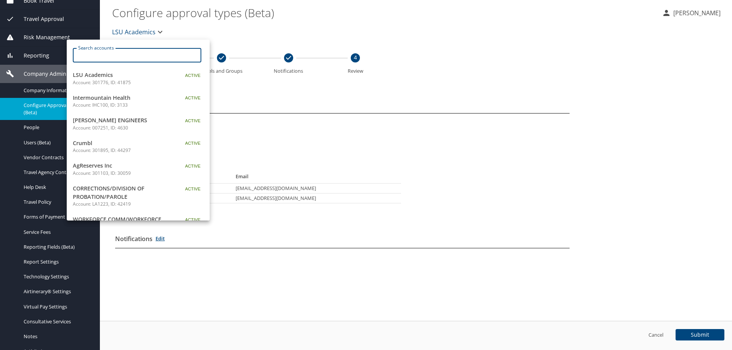
click at [137, 59] on input "Search accounts" at bounding box center [139, 55] width 123 height 14
paste input "LSU/LSU HEALTH SCIENCES CTR - SHREVEPORT"
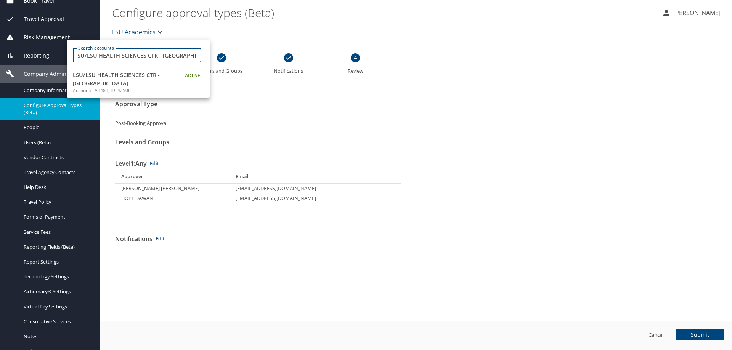
type input "LSU/LSU HEALTH SCIENCES CTR - SHREVEPORT"
click at [100, 83] on span "LSU/LSU HEALTH SCIENCES CTR - SHREVEPORT" at bounding box center [120, 79] width 95 height 16
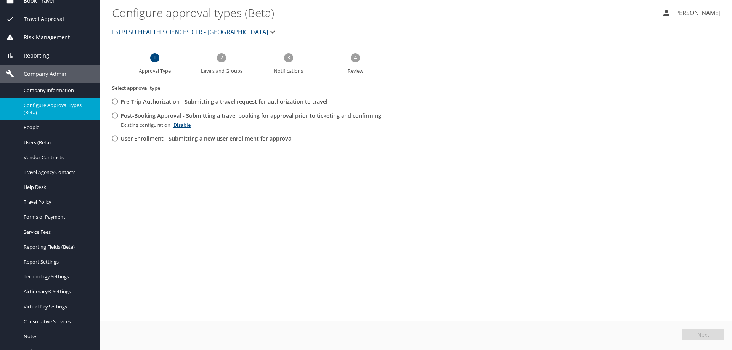
click at [116, 116] on input "Post-Booking Approval - Submitting a travel booking for approval prior to ticke…" at bounding box center [115, 116] width 14 height 14
radio input "true"
click at [713, 332] on button "Edit" at bounding box center [704, 334] width 40 height 11
